Goal: Task Accomplishment & Management: Manage account settings

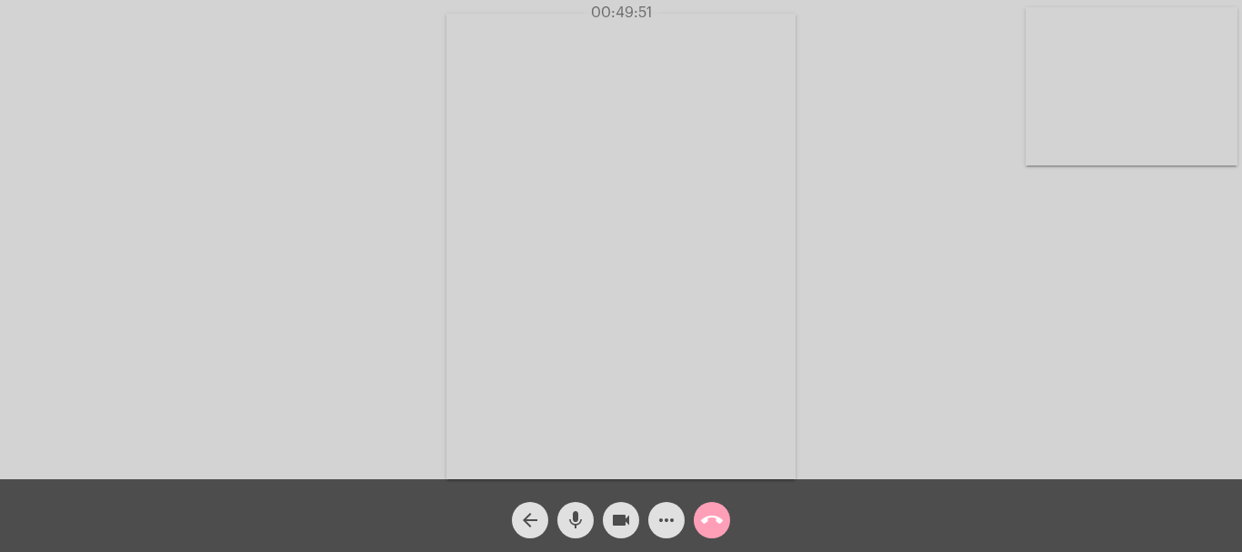
click at [716, 528] on mat-icon "call_end" at bounding box center [712, 520] width 22 height 22
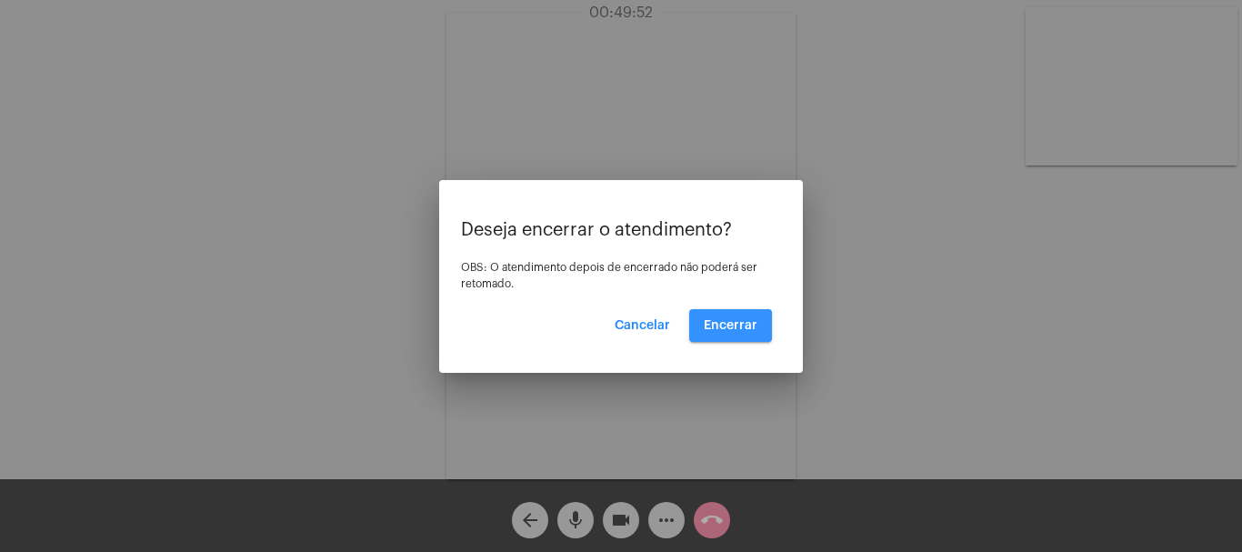
click at [722, 328] on span "Encerrar" at bounding box center [731, 325] width 54 height 13
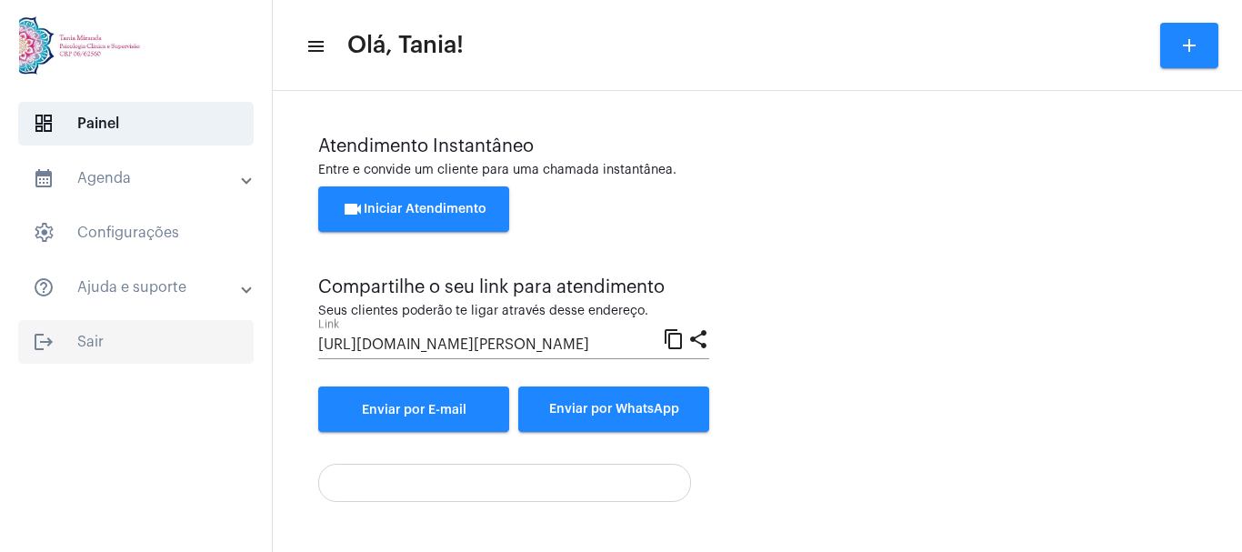
click at [90, 344] on span "logout Sair" at bounding box center [135, 342] width 235 height 44
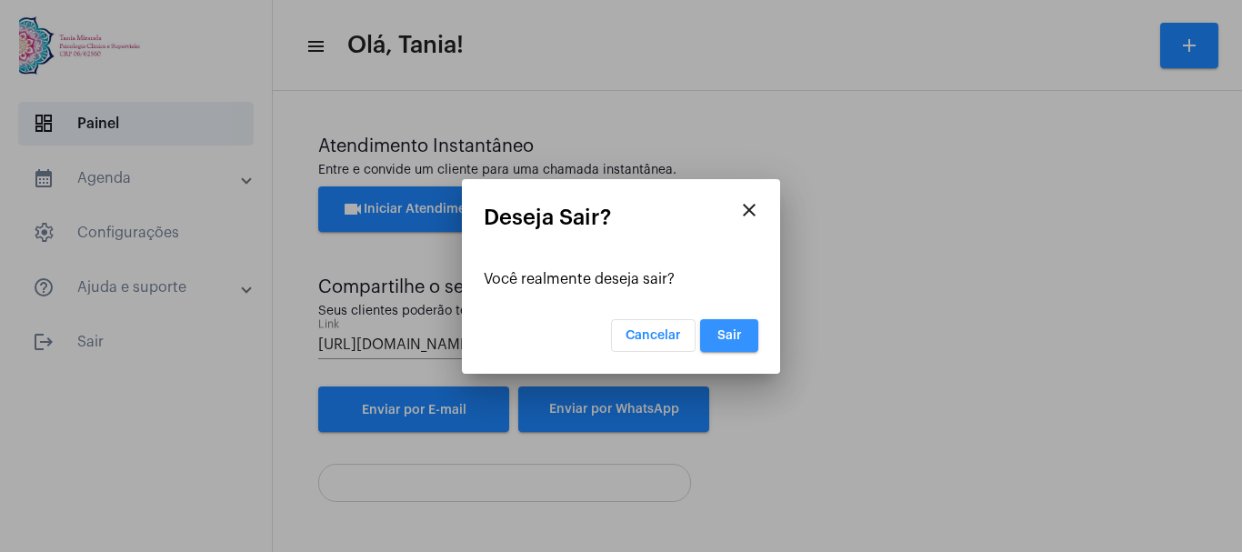
click at [742, 337] on button "Sair" at bounding box center [729, 335] width 58 height 33
